Goal: Task Accomplishment & Management: Complete application form

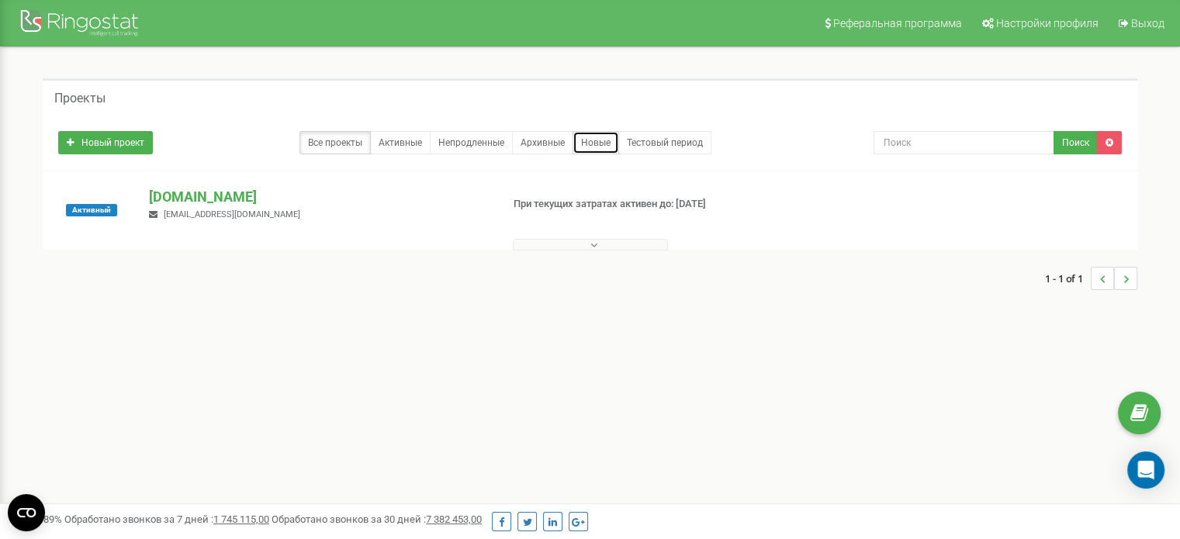
click at [596, 145] on link "Новые" at bounding box center [596, 142] width 47 height 23
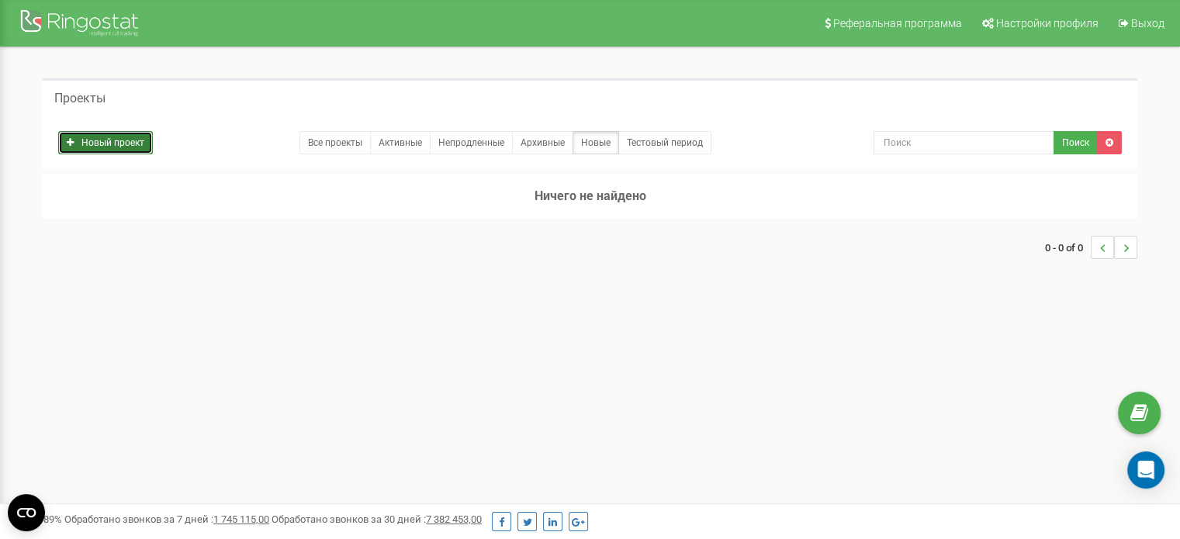
click at [140, 137] on link "Новый проект" at bounding box center [105, 142] width 95 height 23
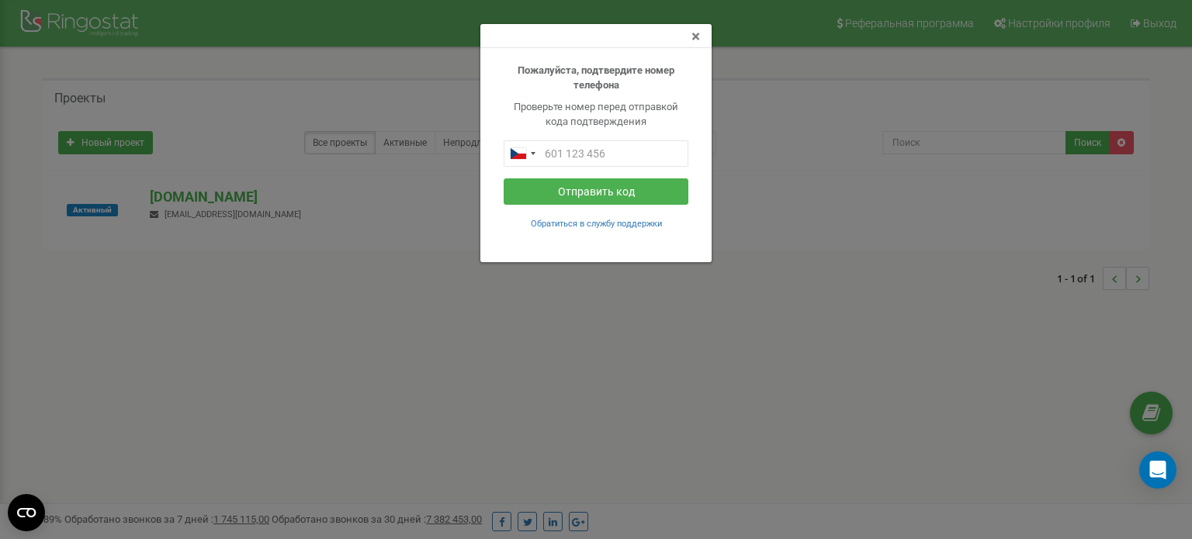
drag, startPoint x: 697, startPoint y: 40, endPoint x: 705, endPoint y: 49, distance: 11.5
click at [697, 40] on span "×" at bounding box center [695, 36] width 9 height 19
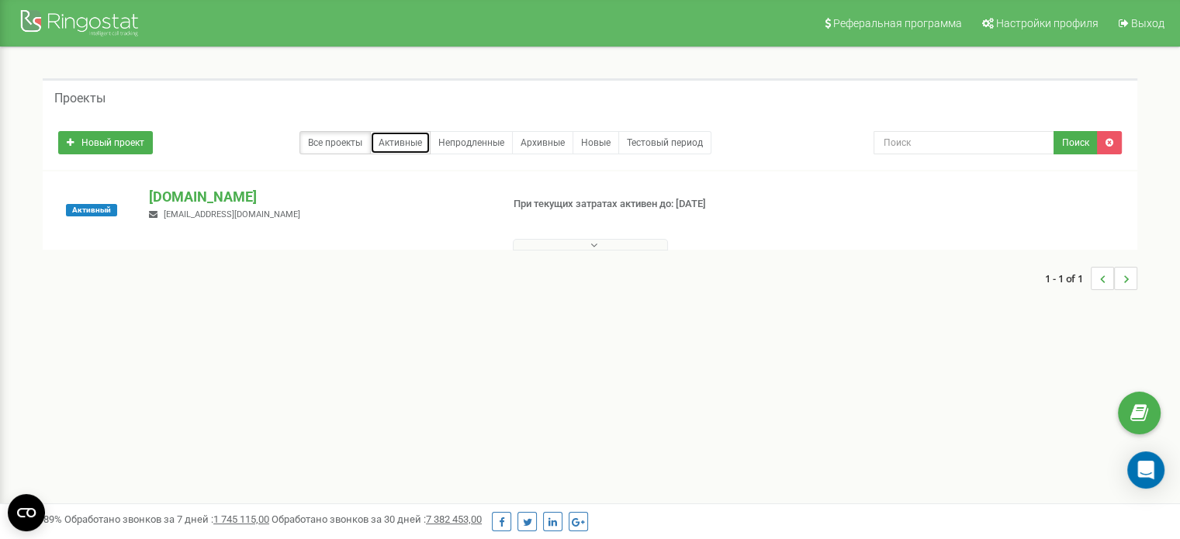
click at [380, 144] on link "Активные" at bounding box center [400, 142] width 61 height 23
click at [587, 241] on button at bounding box center [590, 245] width 155 height 12
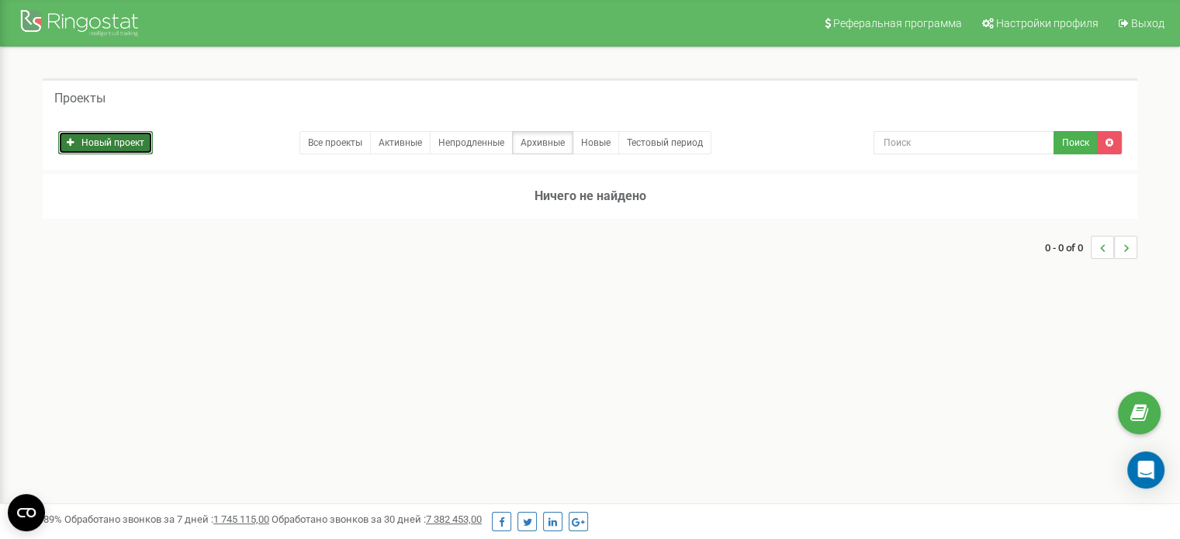
click at [113, 136] on link "Новый проект" at bounding box center [105, 142] width 95 height 23
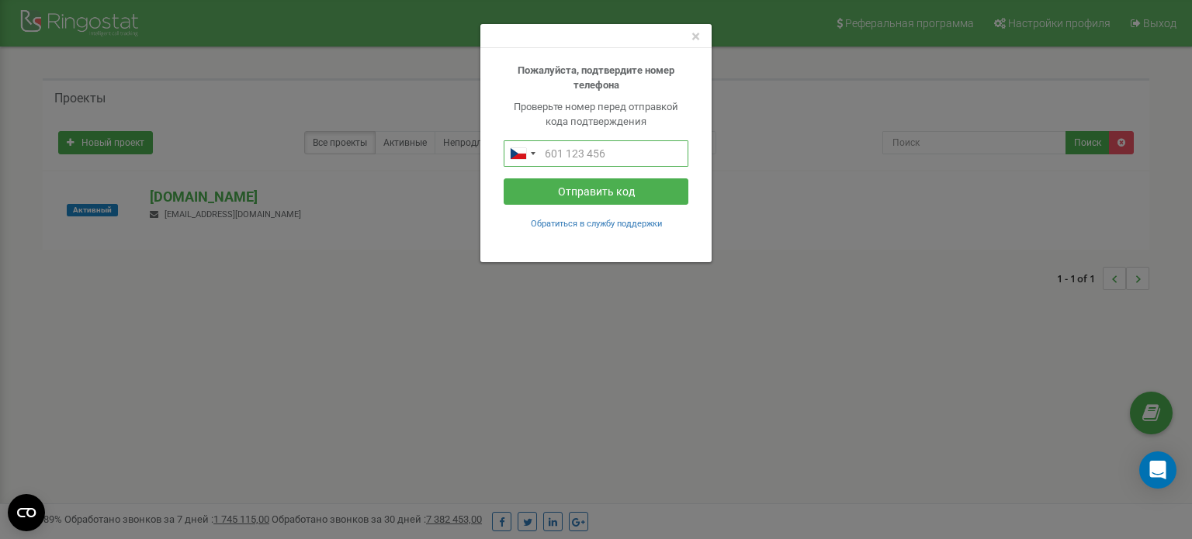
click at [636, 153] on input "text" at bounding box center [596, 153] width 185 height 26
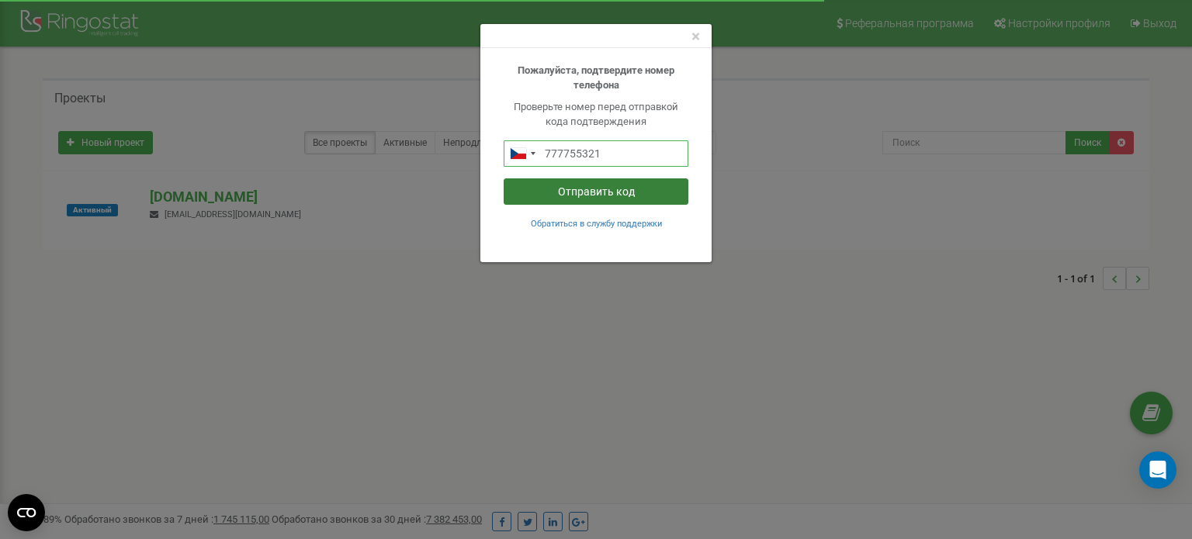
type input "777755321"
click at [595, 192] on button "Отправить код" at bounding box center [596, 191] width 185 height 26
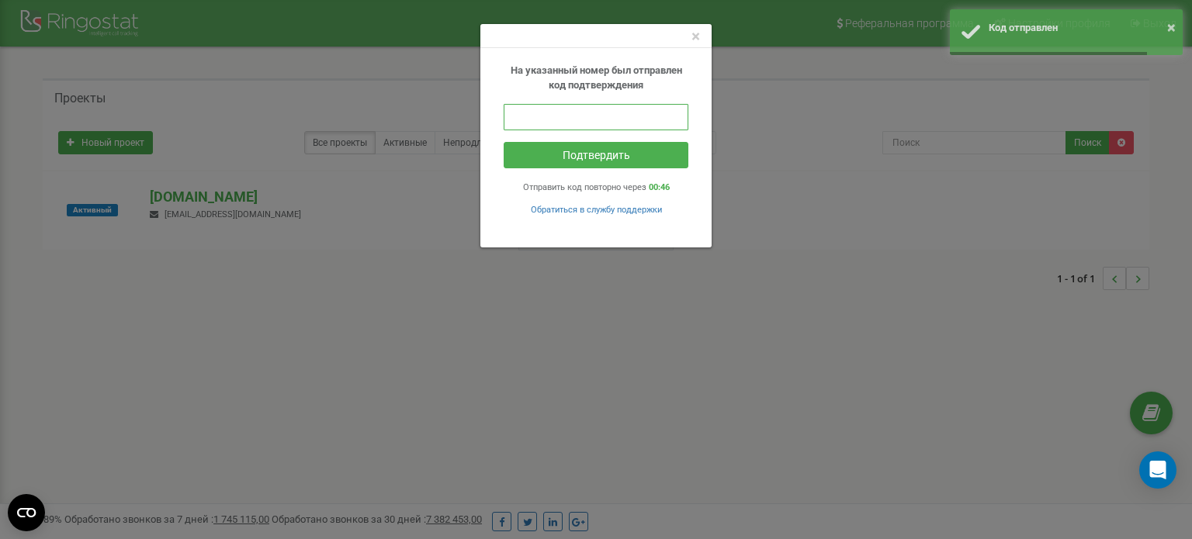
click at [583, 126] on input "text" at bounding box center [596, 117] width 185 height 26
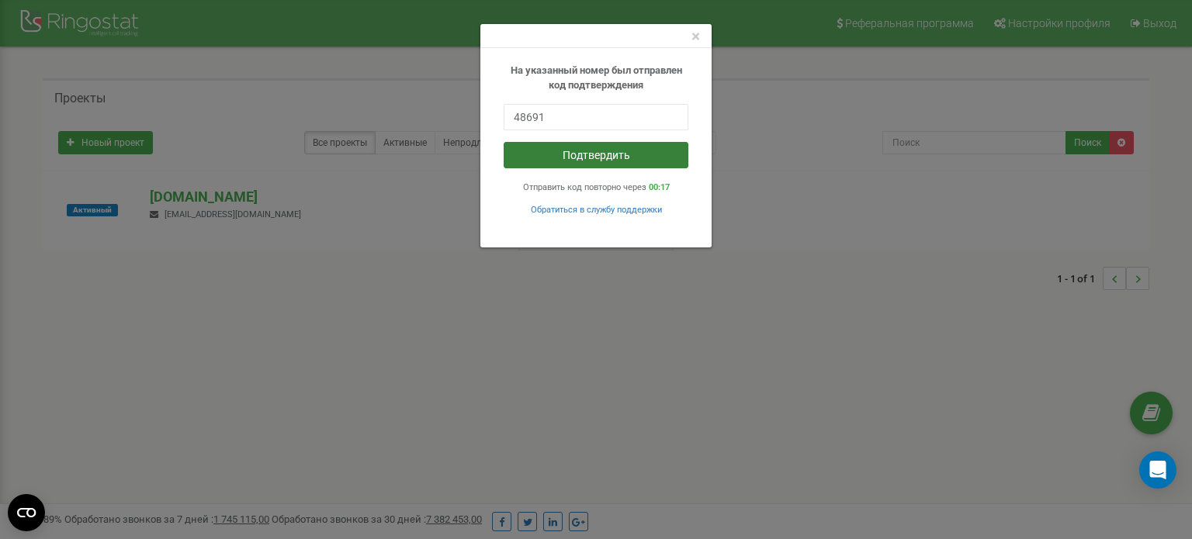
click at [594, 149] on button "Подтвердить" at bounding box center [596, 155] width 185 height 26
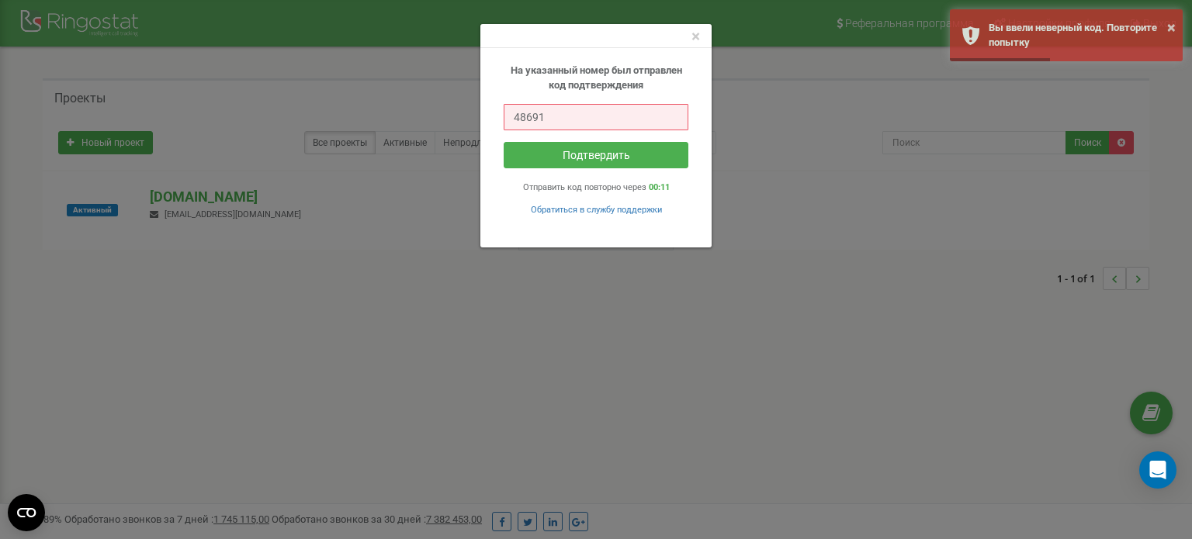
click at [568, 120] on input "48691" at bounding box center [596, 117] width 185 height 26
type input "486931"
click at [615, 148] on button "Подтвердить" at bounding box center [596, 155] width 185 height 26
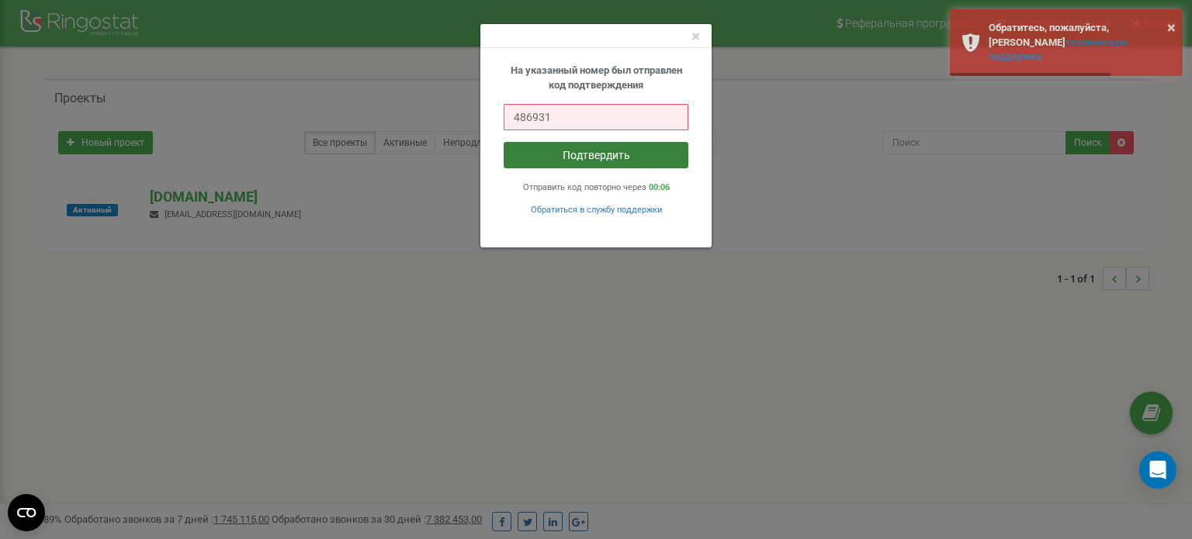
click at [559, 160] on button "Подтвердить" at bounding box center [596, 155] width 185 height 26
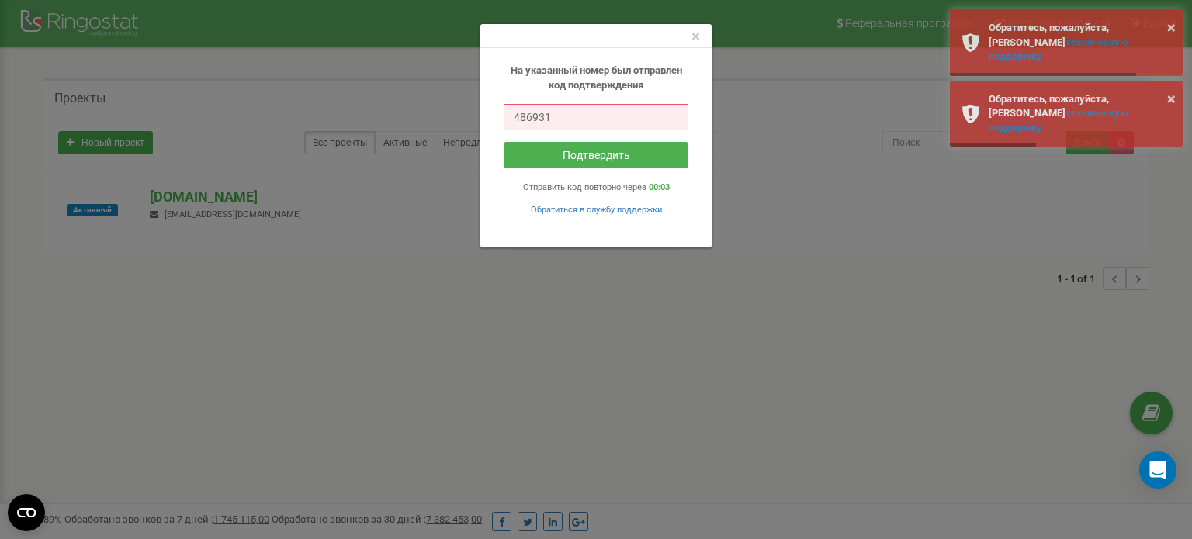
drag, startPoint x: 580, startPoint y: 109, endPoint x: 445, endPoint y: 130, distance: 136.5
click at [445, 130] on div "× На указанный номер был отправлен код подтверждения 486931 Подтвердить Отправи…" at bounding box center [596, 269] width 1192 height 539
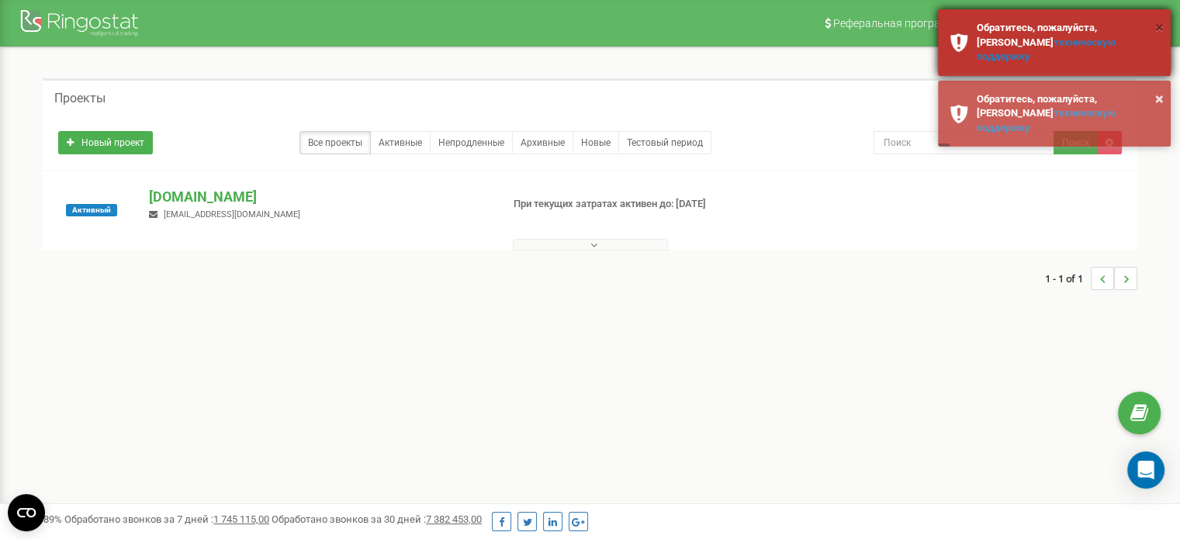
click at [1156, 27] on button "×" at bounding box center [1159, 27] width 9 height 23
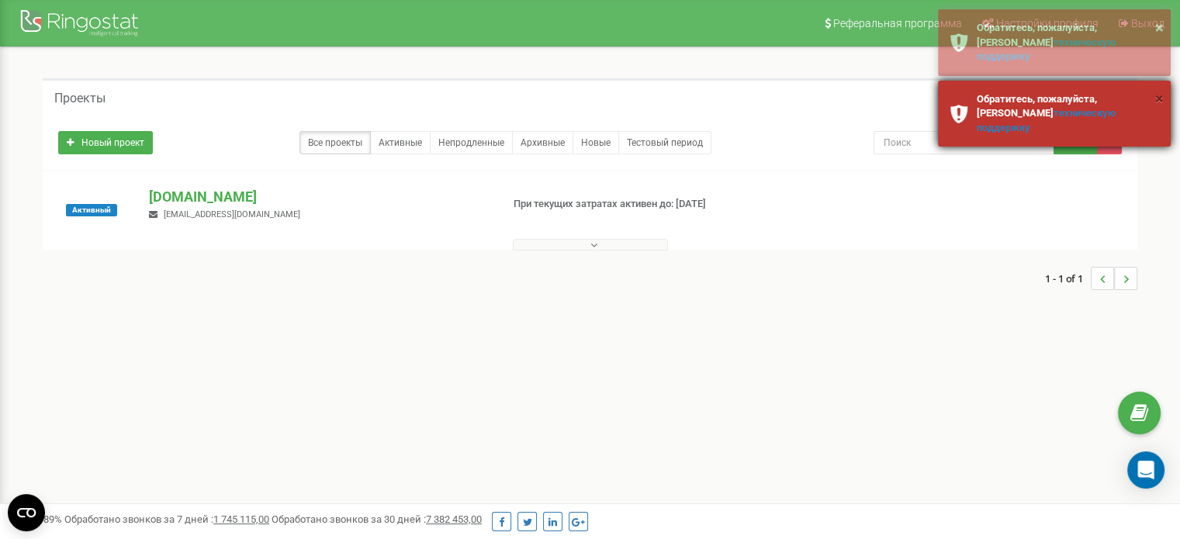
click at [1162, 88] on button "×" at bounding box center [1159, 99] width 9 height 23
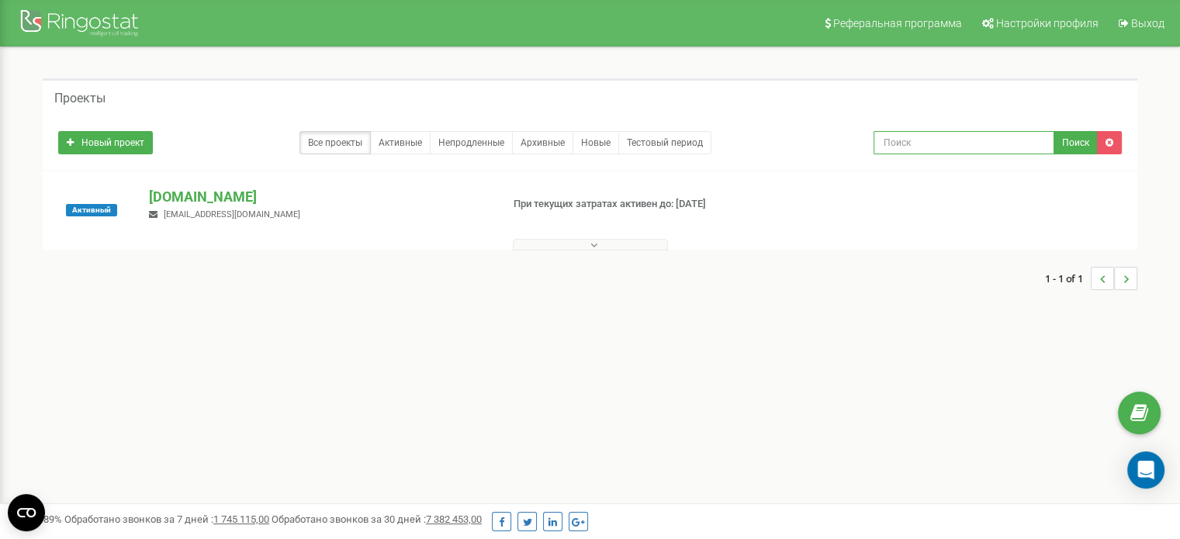
click at [934, 140] on input "text" at bounding box center [964, 142] width 181 height 23
